Goal: Task Accomplishment & Management: Use online tool/utility

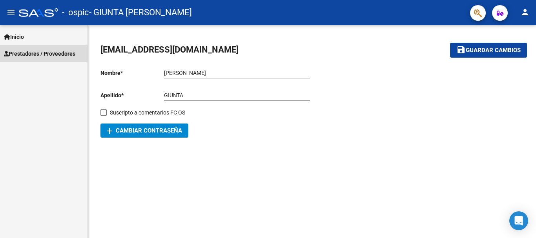
click at [51, 53] on span "Prestadores / Proveedores" at bounding box center [39, 53] width 71 height 9
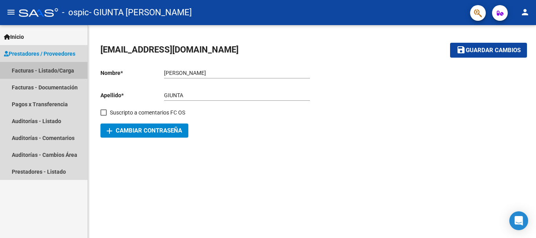
click at [22, 67] on link "Facturas - Listado/Carga" at bounding box center [43, 70] width 87 height 17
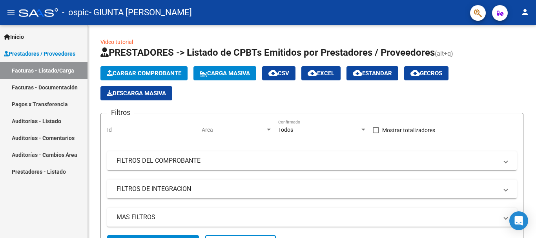
click at [0, 62] on link "Facturas - Listado/Carga" at bounding box center [43, 70] width 87 height 17
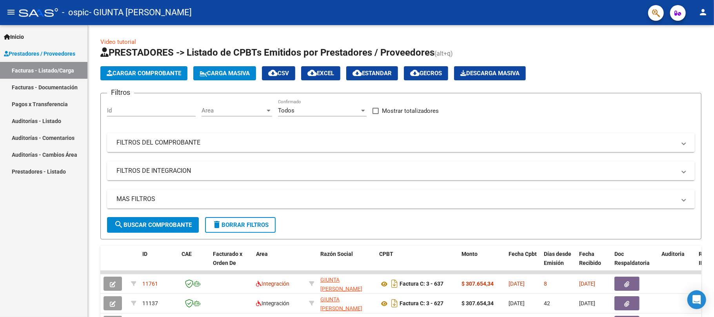
click at [0, 62] on link "Facturas - Listado/Carga" at bounding box center [43, 70] width 87 height 17
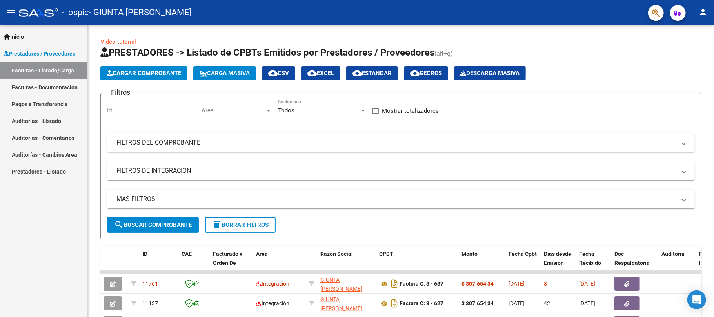
click at [0, 62] on link "Facturas - Listado/Carga" at bounding box center [43, 70] width 87 height 17
